Goal: Information Seeking & Learning: Learn about a topic

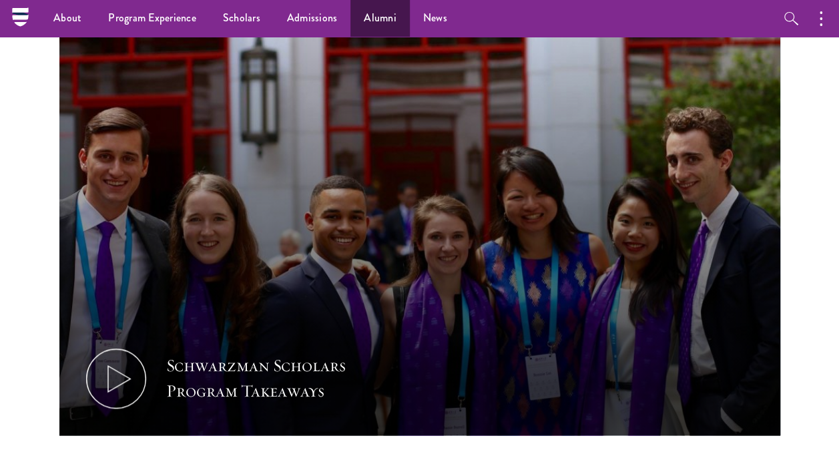
scroll to position [562, 0]
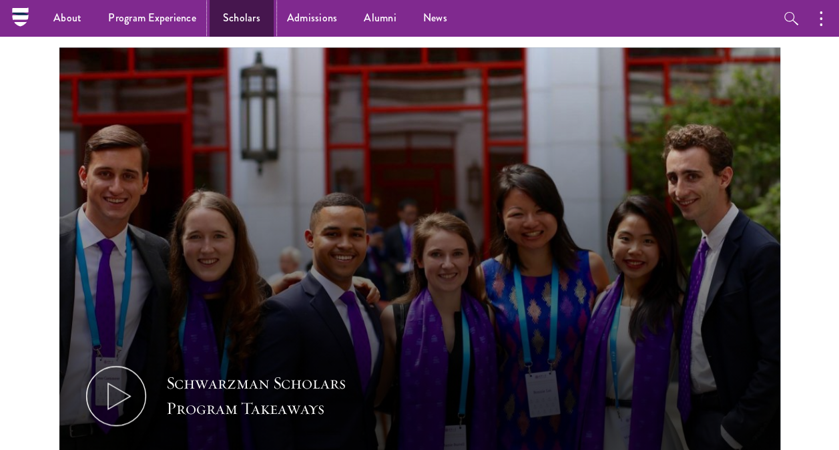
click at [251, 9] on link "Scholars" at bounding box center [242, 18] width 64 height 37
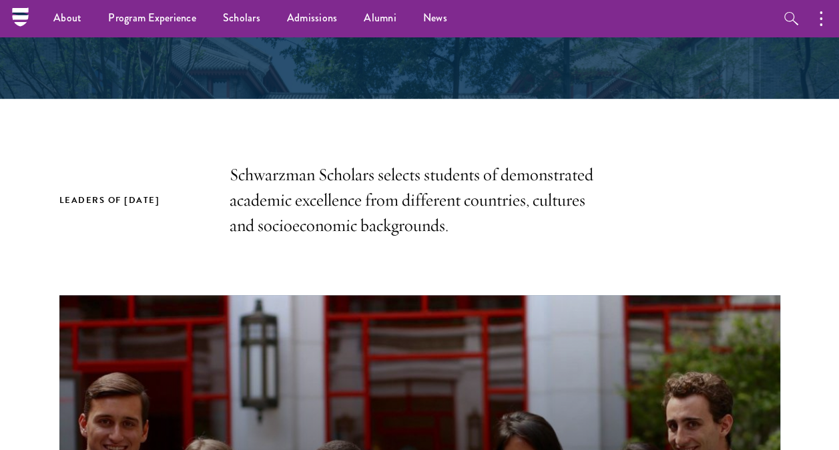
scroll to position [55, 0]
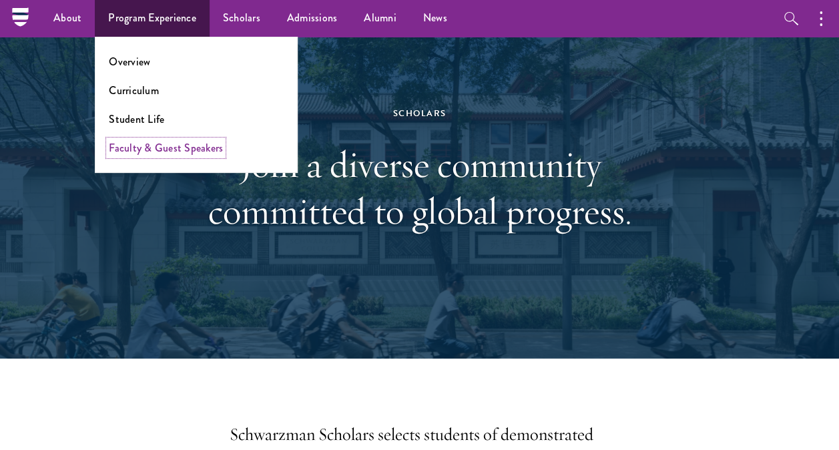
click at [154, 151] on link "Faculty & Guest Speakers" at bounding box center [166, 147] width 114 height 15
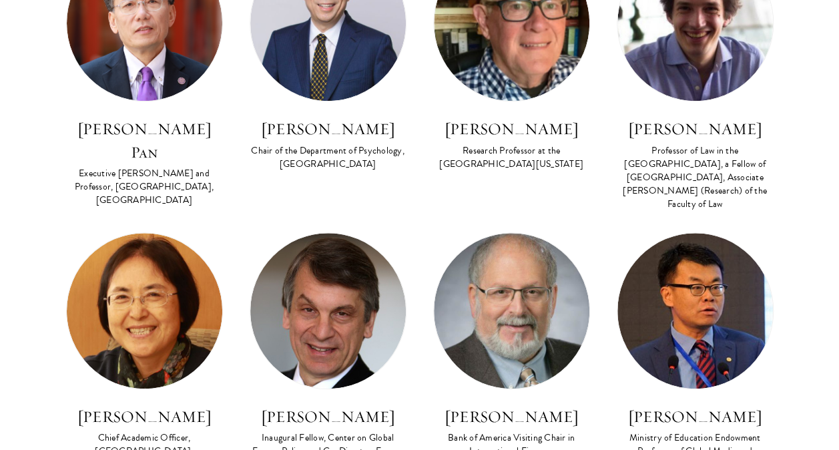
scroll to position [3827, 0]
